Goal: Information Seeking & Learning: Stay updated

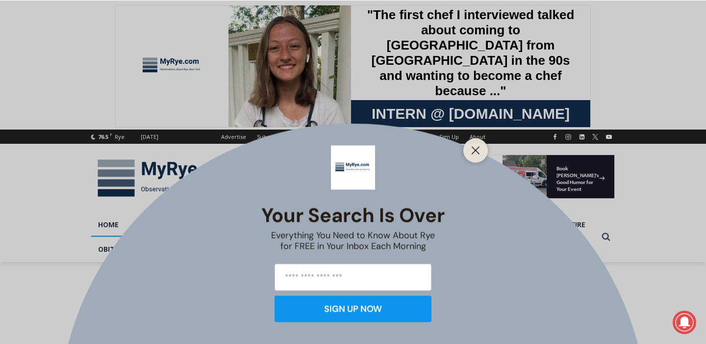
click at [490, 138] on div "Your Search is Over Everything You Need to Know About Rye for FREE in Your Inbo…" at bounding box center [353, 172] width 706 height 344
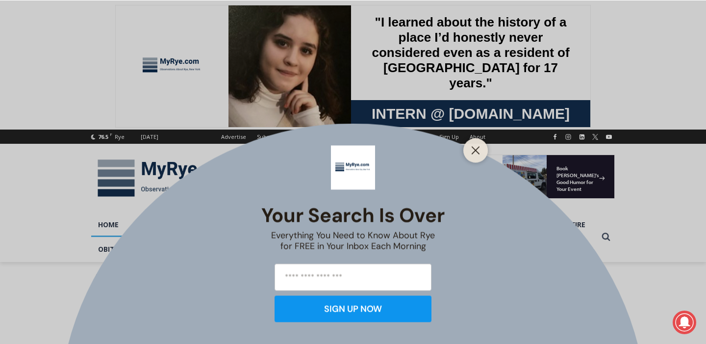
click at [483, 145] on div at bounding box center [475, 150] width 25 height 25
click at [476, 151] on line "Close" at bounding box center [475, 150] width 7 height 7
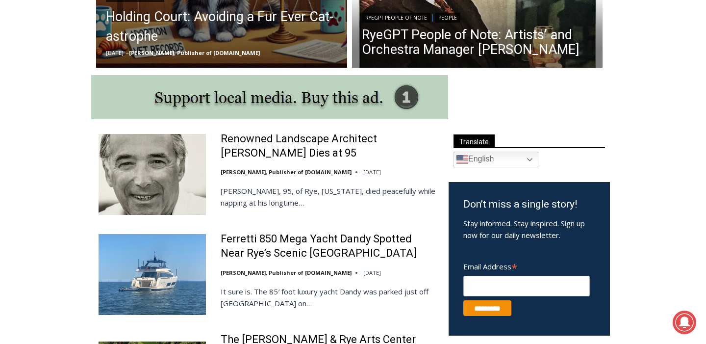
scroll to position [458, 0]
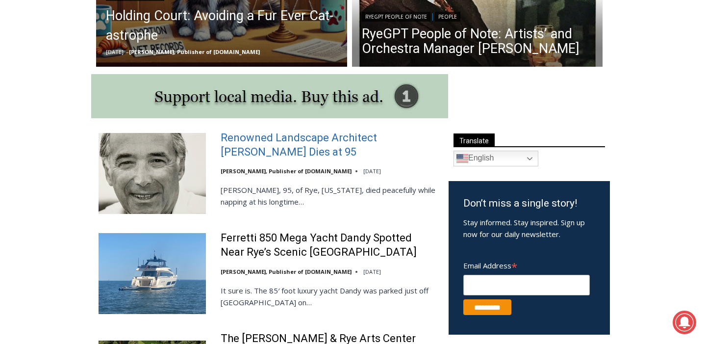
click at [320, 137] on link "Renowned Landscape Architect [PERSON_NAME] Dies at 95" at bounding box center [328, 145] width 215 height 28
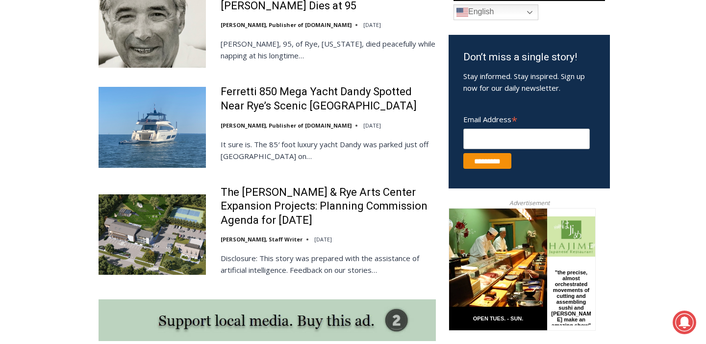
scroll to position [606, 0]
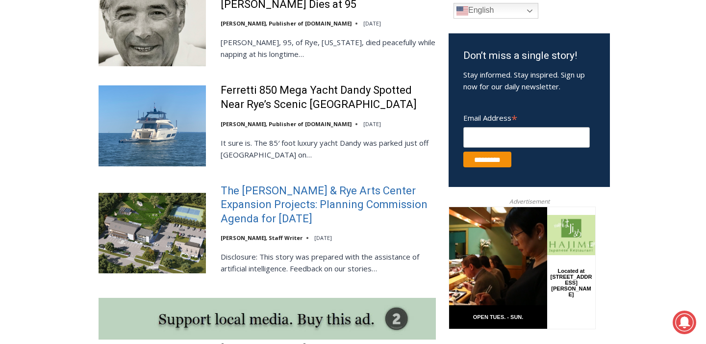
click at [279, 205] on link "The [PERSON_NAME] & Rye Arts Center Expansion Projects: Planning Commission Age…" at bounding box center [328, 205] width 215 height 42
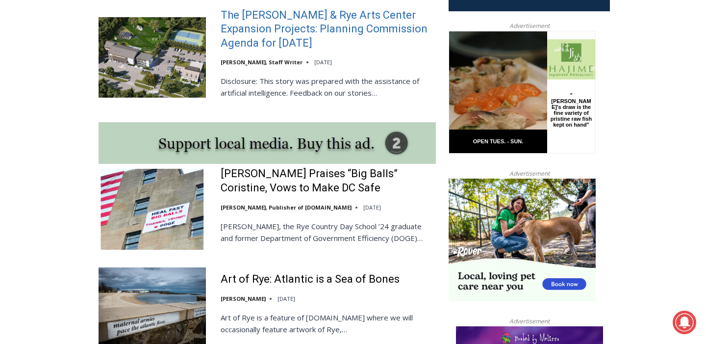
scroll to position [782, 0]
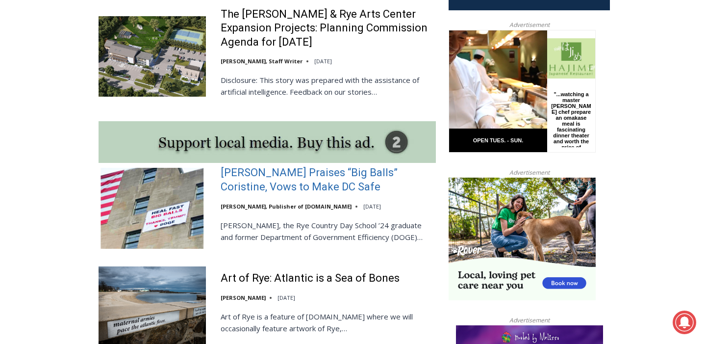
click at [298, 183] on link "[PERSON_NAME] Praises “Big Balls” Coristine, Vows to Make DC Safe" at bounding box center [328, 180] width 215 height 28
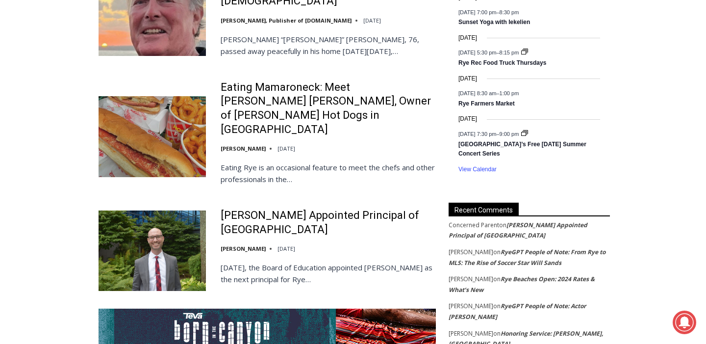
scroll to position [1657, 0]
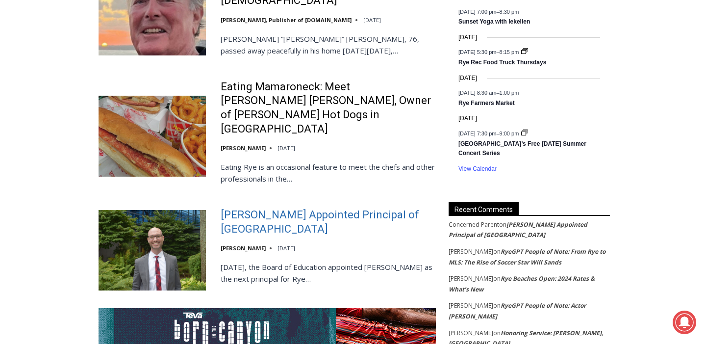
click at [283, 208] on link "[PERSON_NAME] Appointed Principal of [GEOGRAPHIC_DATA]" at bounding box center [328, 222] width 215 height 28
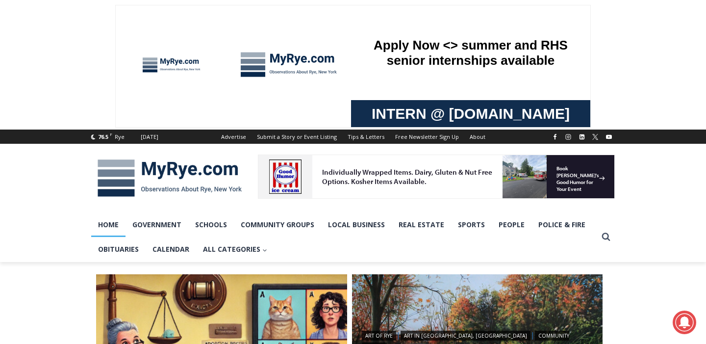
scroll to position [0, 0]
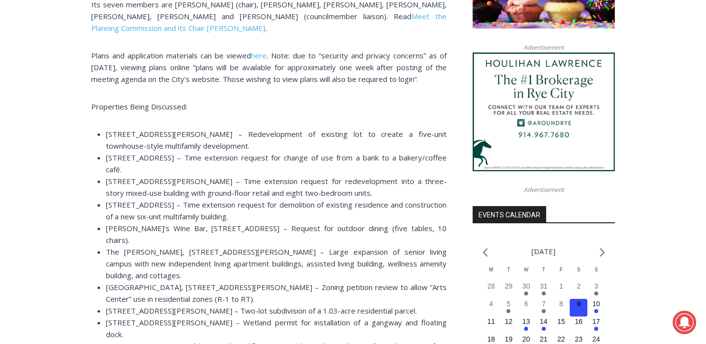
scroll to position [891, 0]
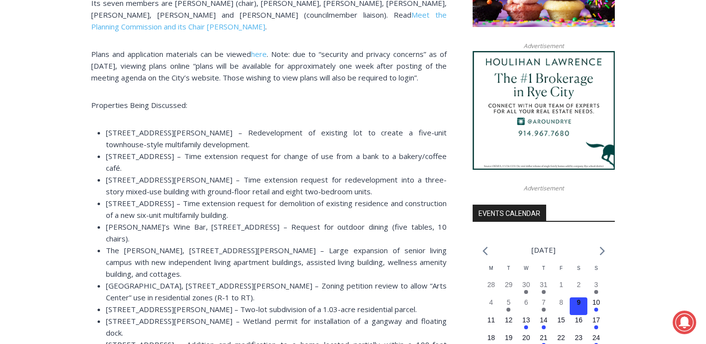
click at [91, 100] on span "Properties Being Discussed:" at bounding box center [139, 105] width 96 height 10
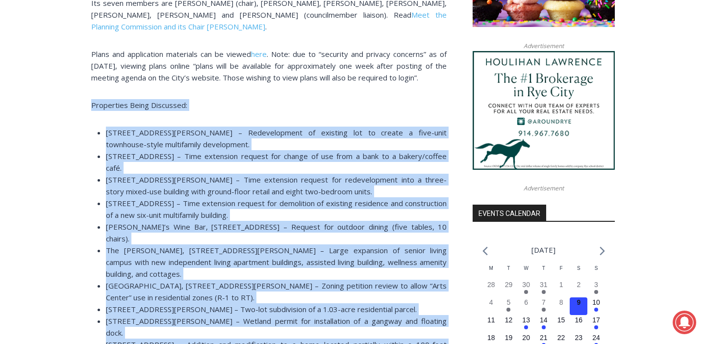
click at [169, 338] on li "300 Stuyvesant Avenue – Addition and modification to a home located partially w…" at bounding box center [276, 350] width 341 height 24
copy div "Properties Being Discussed: 85 Theodore Fremd Avenue – Redevelopment of existin…"
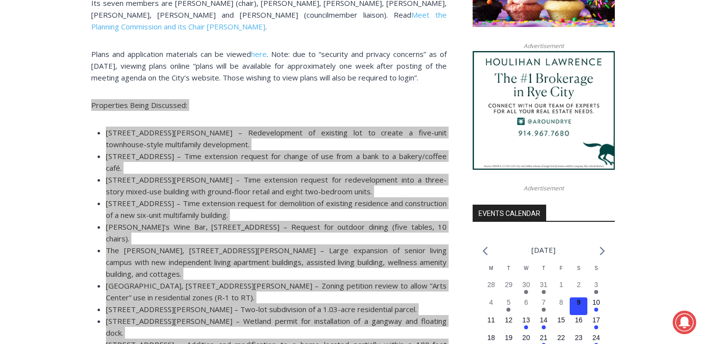
click at [204, 198] on span "6 School Street – Time extension request for demolition of existing residence a…" at bounding box center [276, 209] width 341 height 22
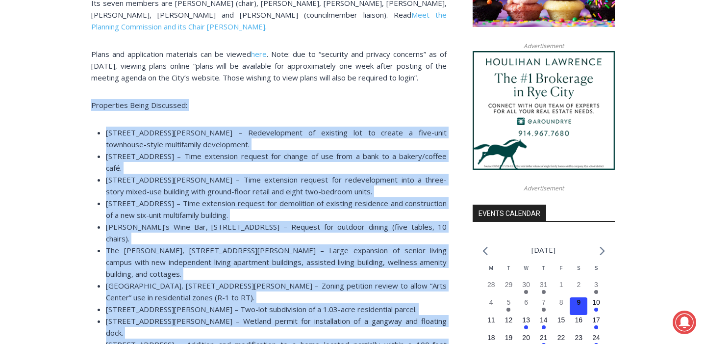
drag, startPoint x: 382, startPoint y: 341, endPoint x: 221, endPoint y: 134, distance: 261.8
click at [221, 134] on li "85 Theodore Fremd Avenue – Redevelopment of existing lot to create a five-unit …" at bounding box center [276, 139] width 341 height 24
click at [231, 197] on li "6 School Street – Time extension request for demolition of existing residence a…" at bounding box center [276, 209] width 341 height 24
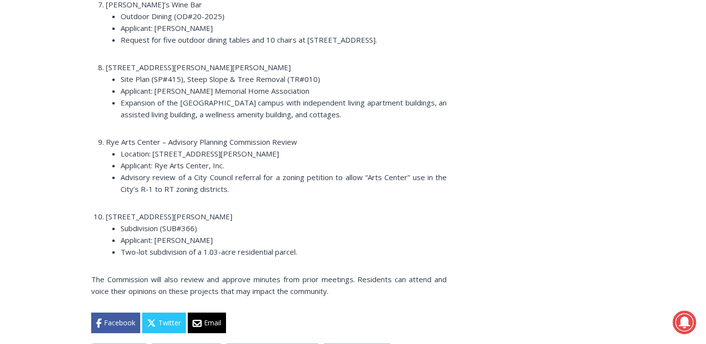
scroll to position [1835, 0]
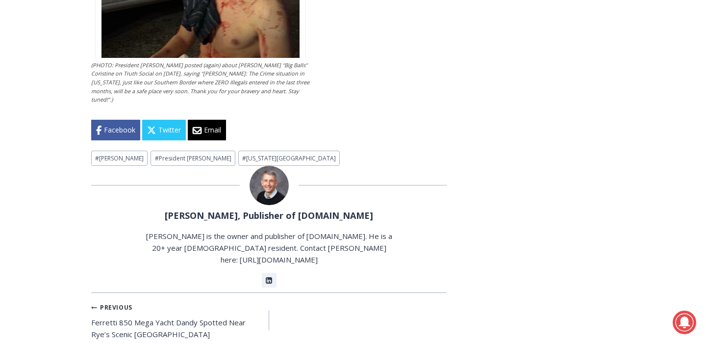
scroll to position [2747, 0]
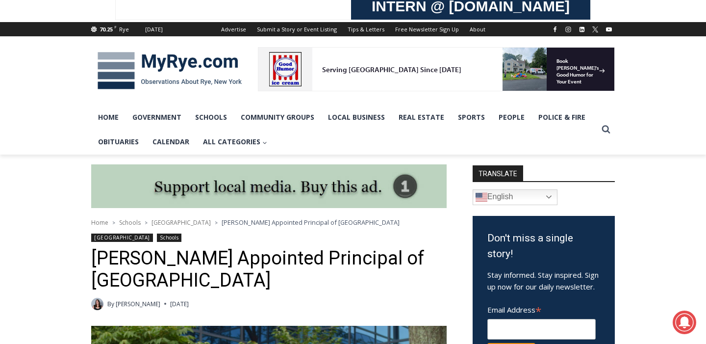
scroll to position [9, 0]
